Goal: Task Accomplishment & Management: Use online tool/utility

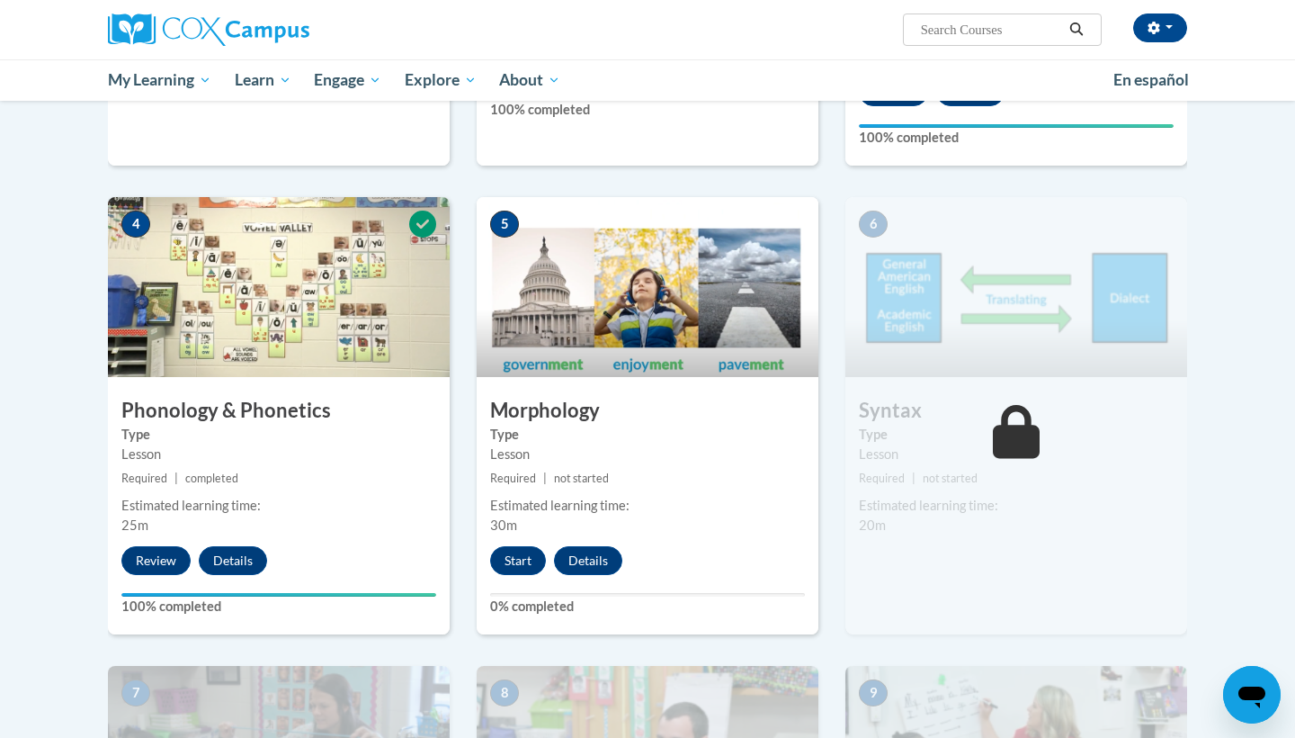
scroll to position [803, 0]
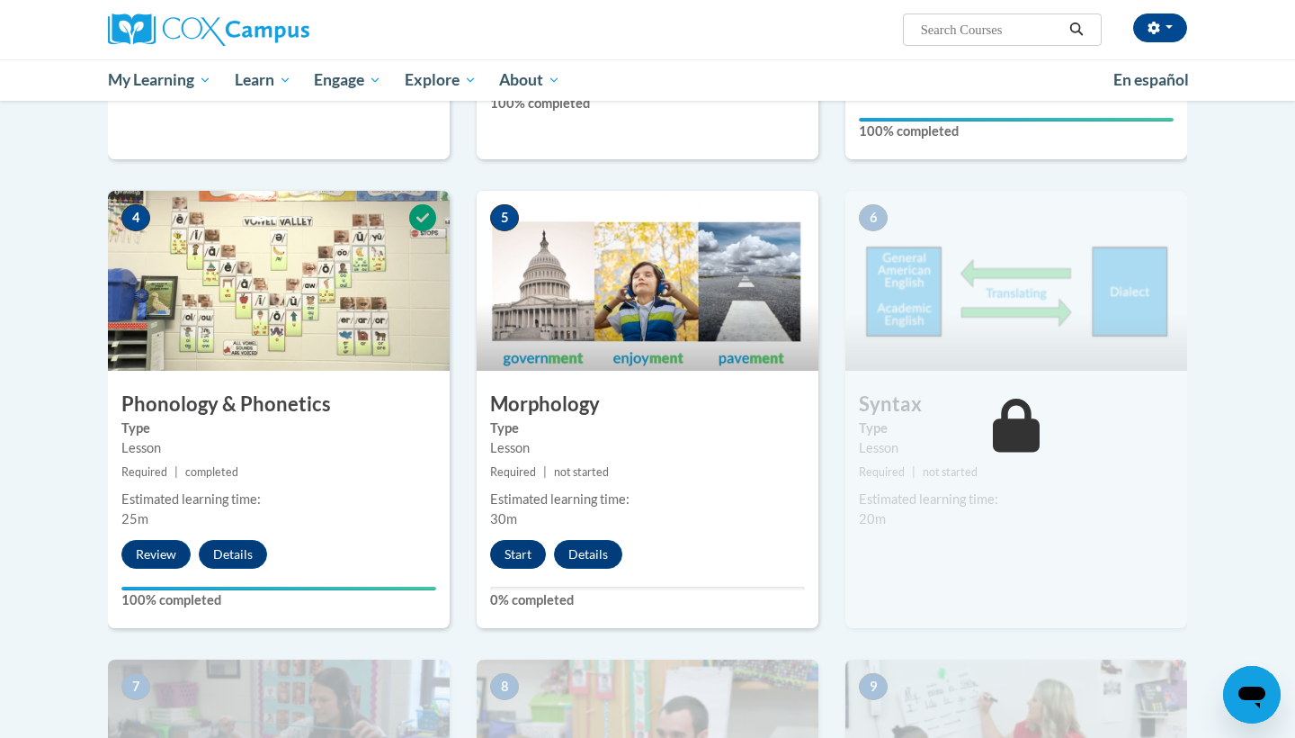
click at [519, 559] on button "Start" at bounding box center [518, 554] width 56 height 29
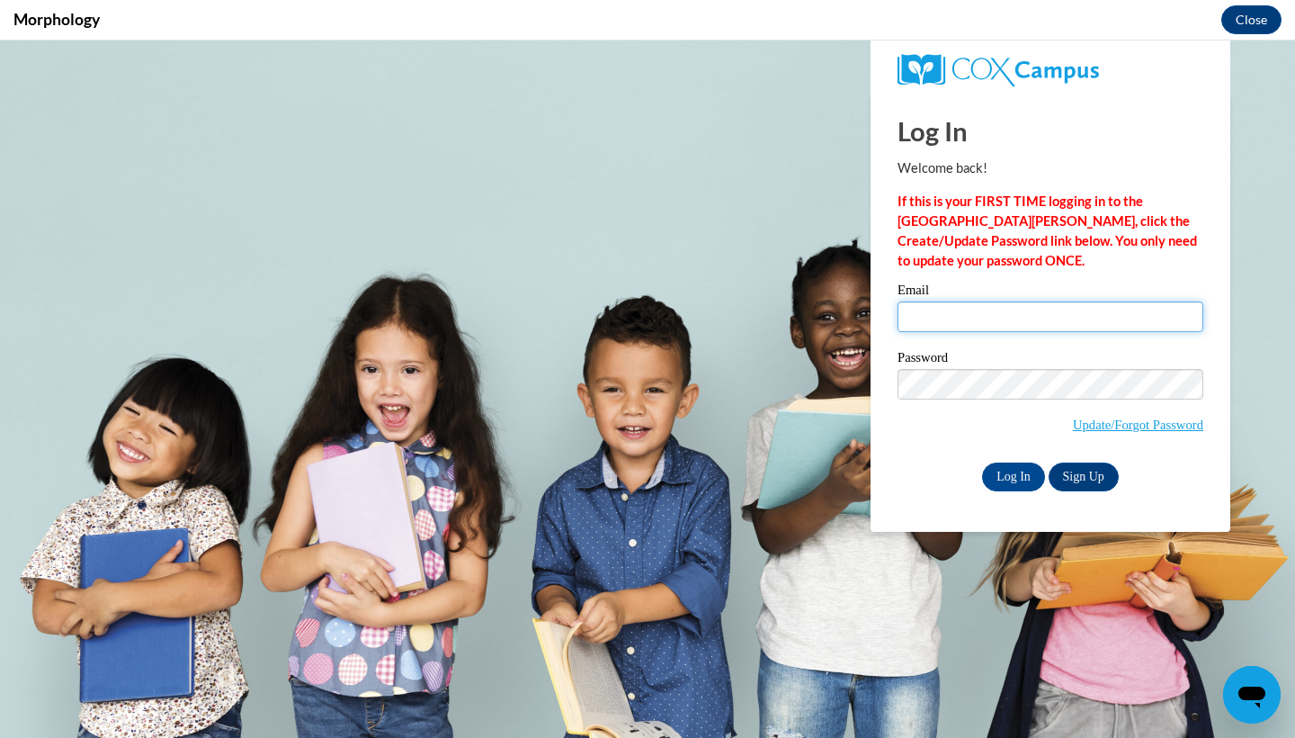
scroll to position [0, 0]
type input "[EMAIL_ADDRESS][DOMAIN_NAME]"
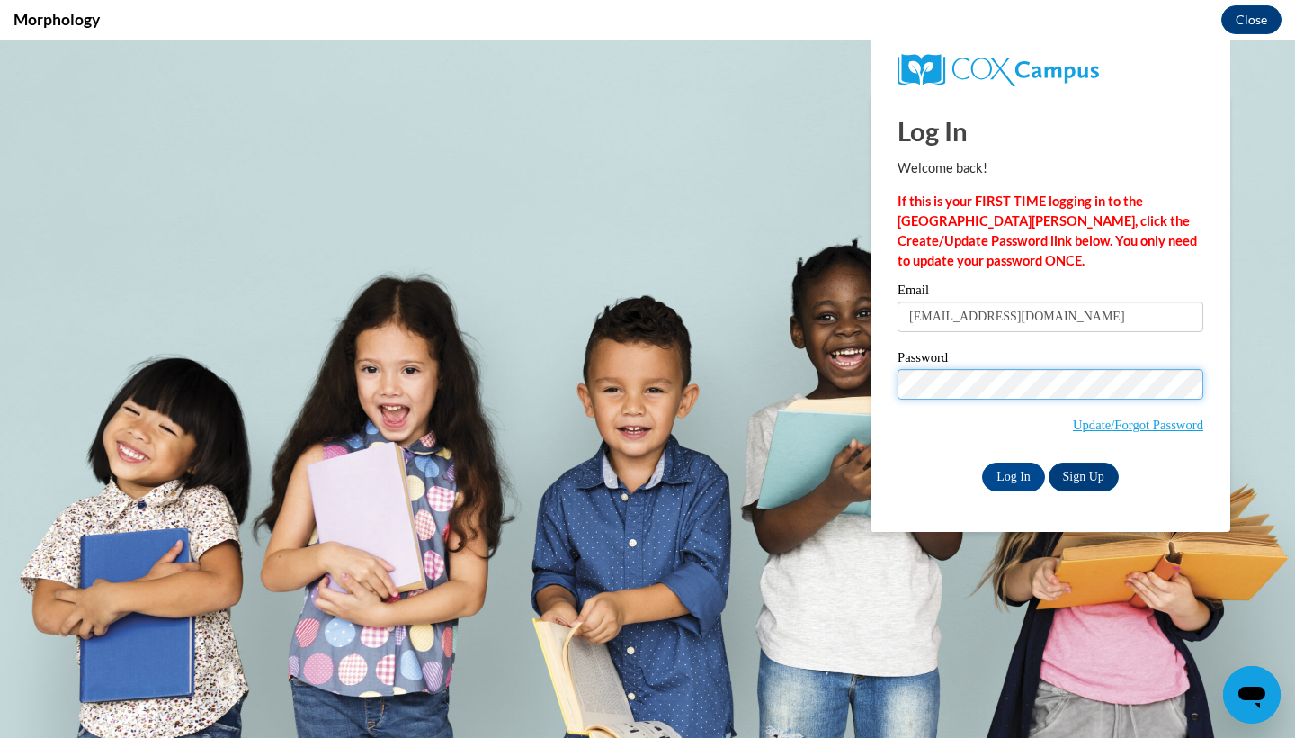
click at [1012, 475] on input "Log In" at bounding box center [1013, 476] width 63 height 29
